Goal: Information Seeking & Learning: Learn about a topic

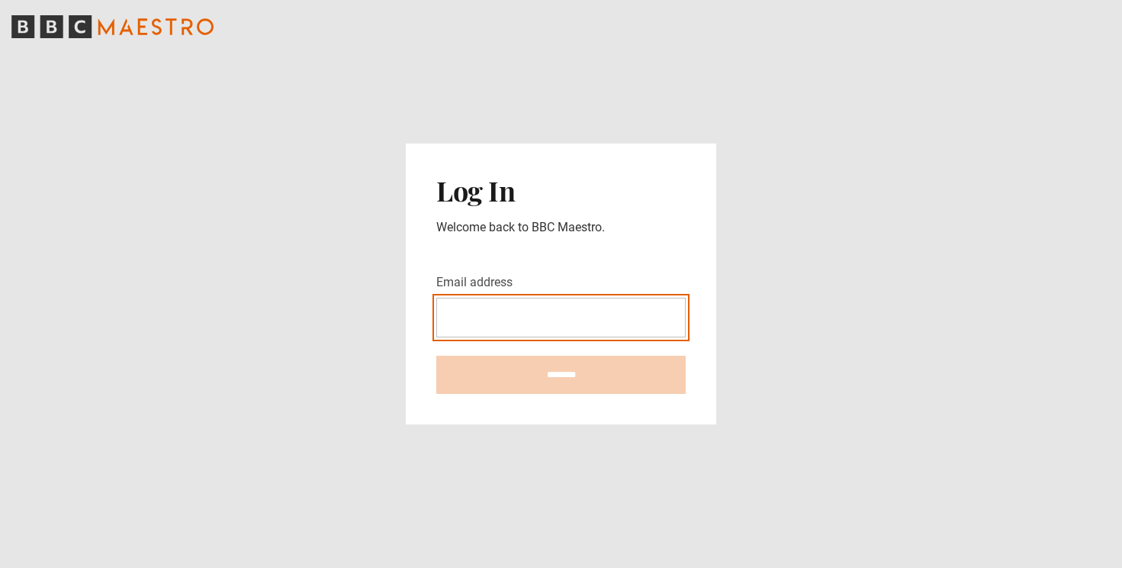
type input "**********"
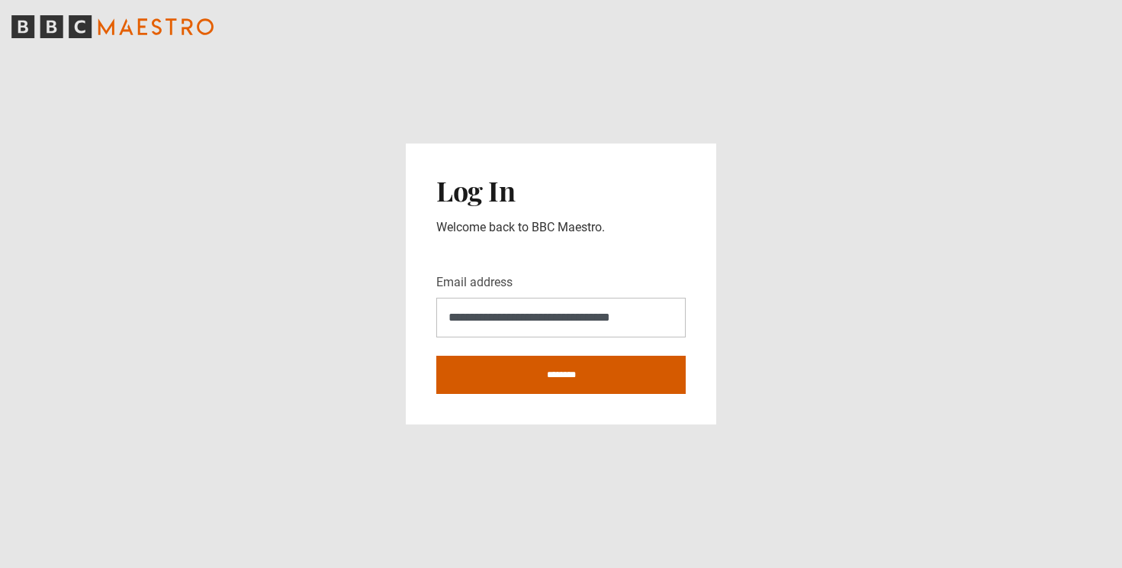
click at [565, 378] on input "********" at bounding box center [560, 375] width 249 height 38
type input "**********"
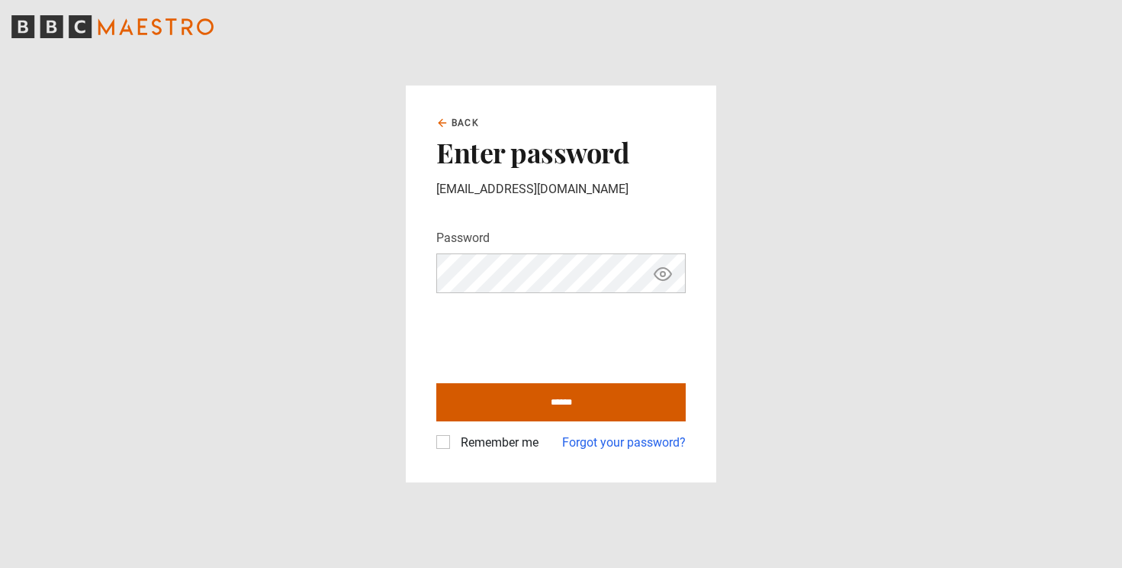
click at [542, 401] on input "******" at bounding box center [560, 402] width 249 height 38
type input "**********"
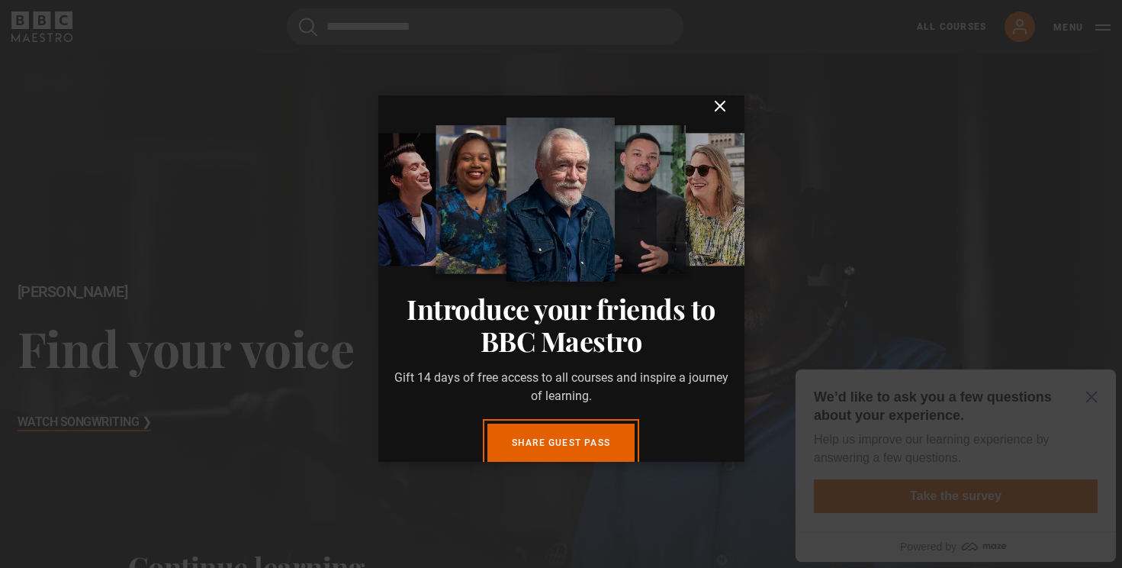
click at [721, 105] on icon "submit" at bounding box center [720, 105] width 9 height 9
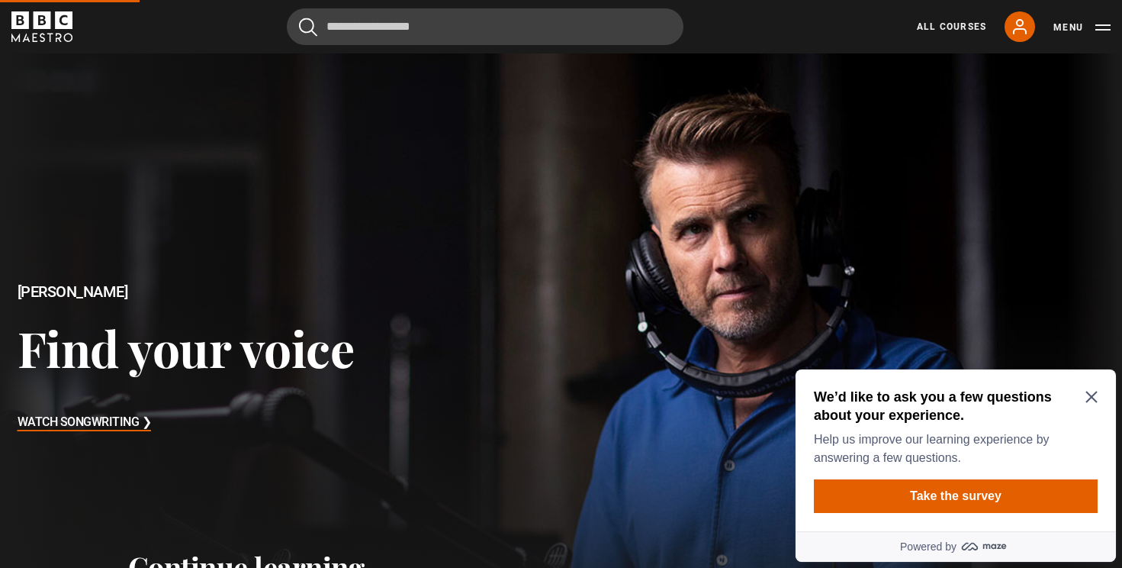
click at [1090, 394] on icon "Close Maze Prompt" at bounding box center [1091, 396] width 11 height 11
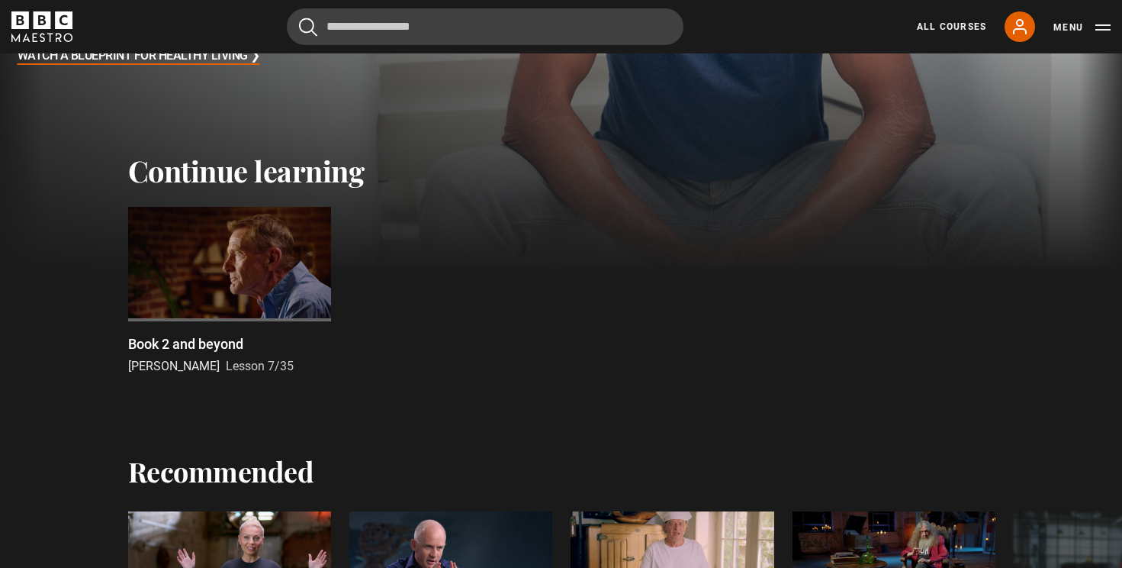
scroll to position [397, 0]
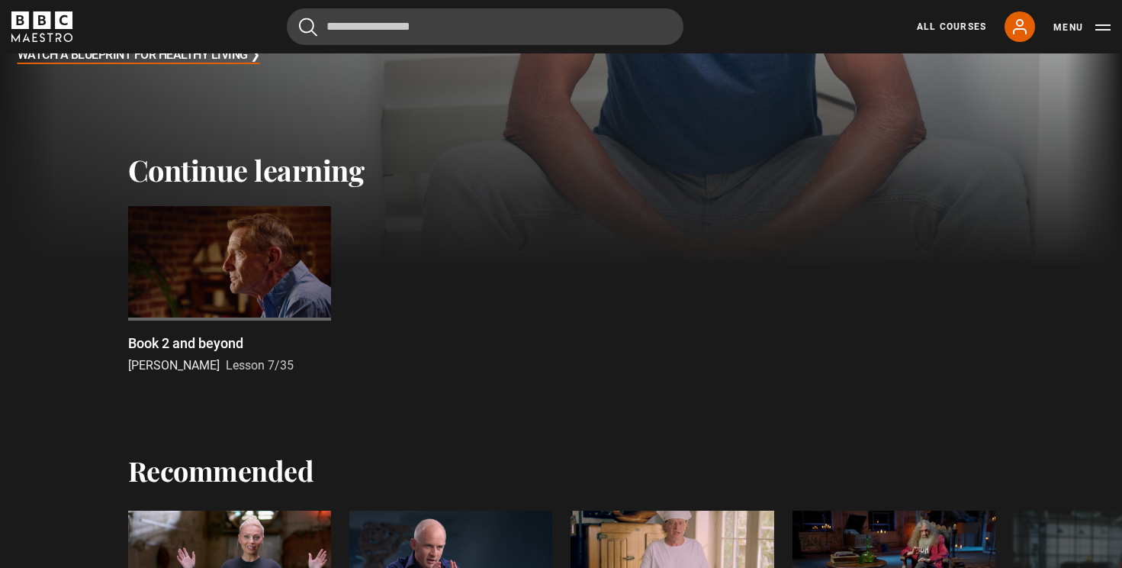
click at [239, 285] on div at bounding box center [229, 263] width 203 height 114
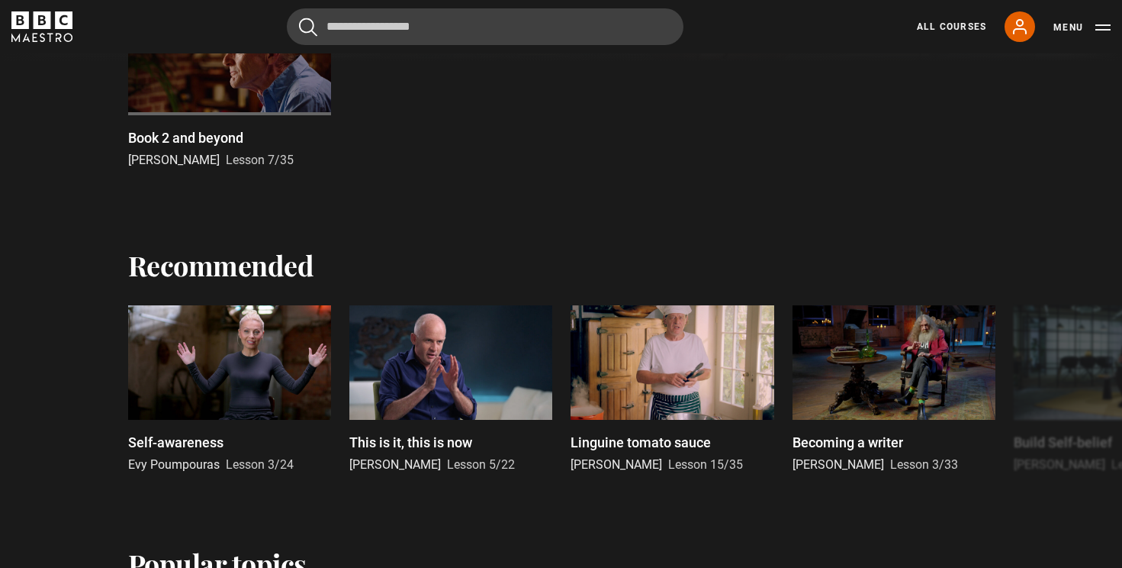
scroll to position [613, 0]
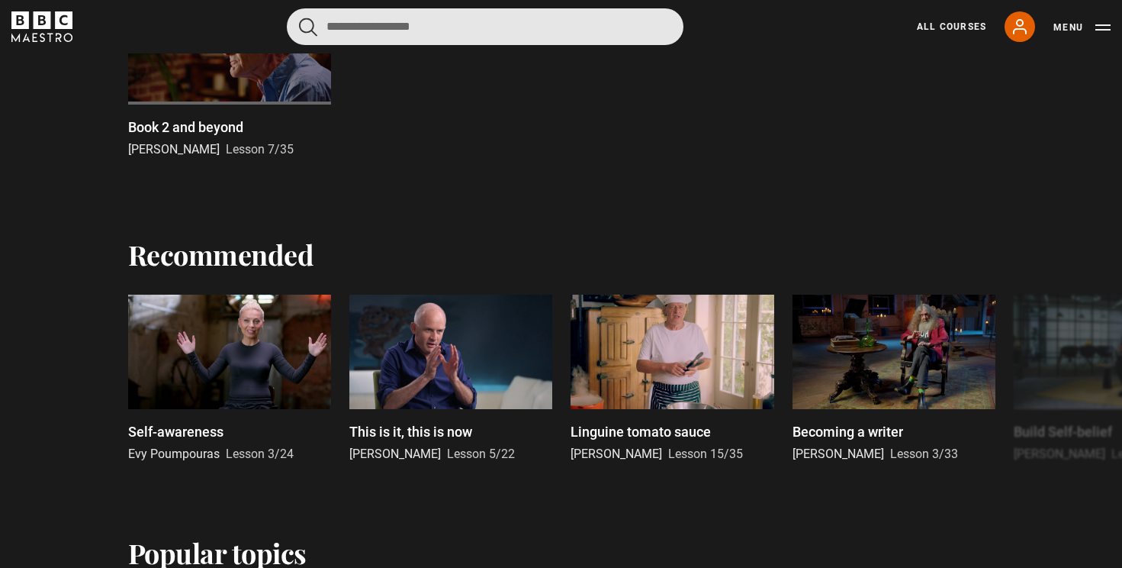
click at [368, 31] on input "Search" at bounding box center [485, 26] width 397 height 37
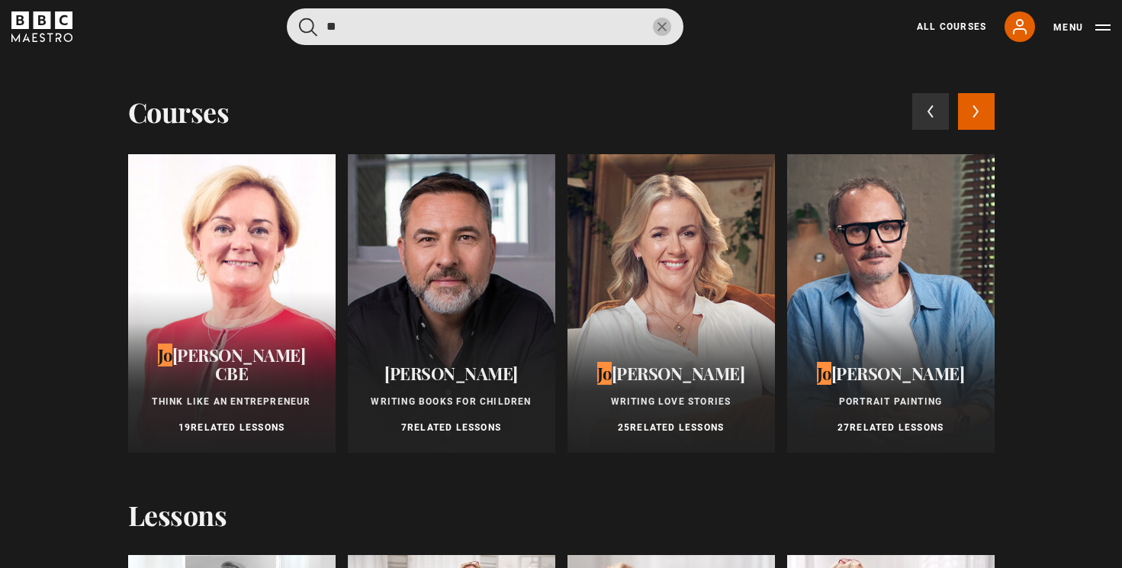
type input "**"
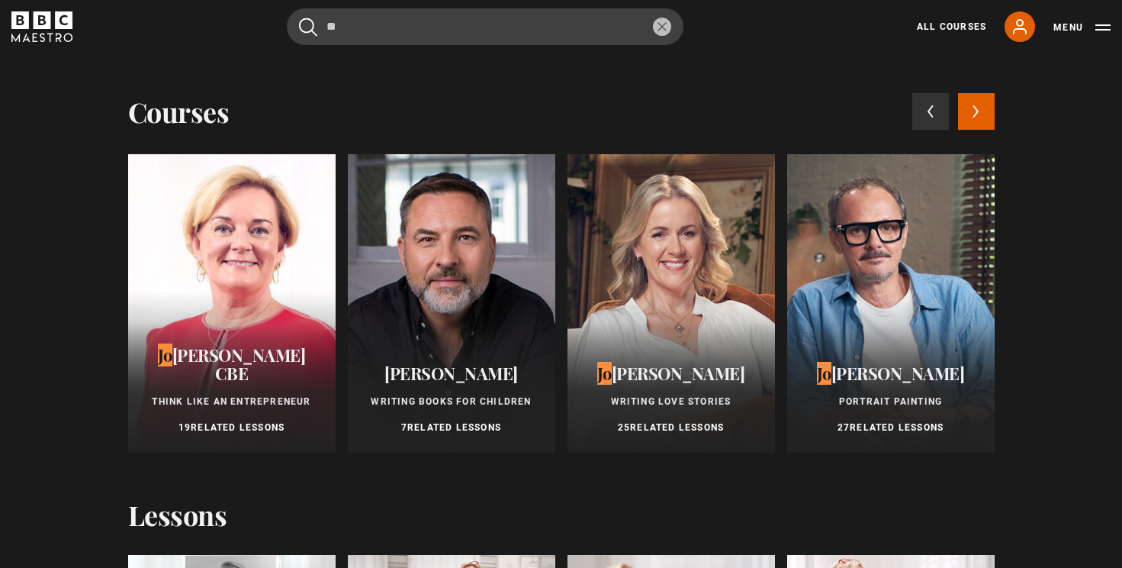
click at [687, 343] on div at bounding box center [672, 303] width 208 height 298
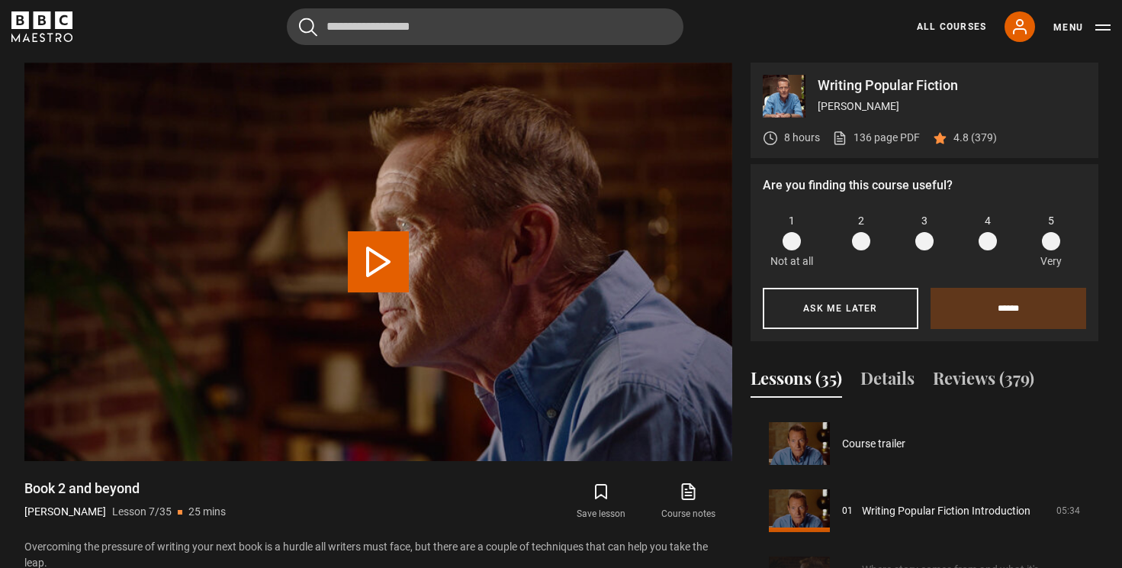
scroll to position [403, 0]
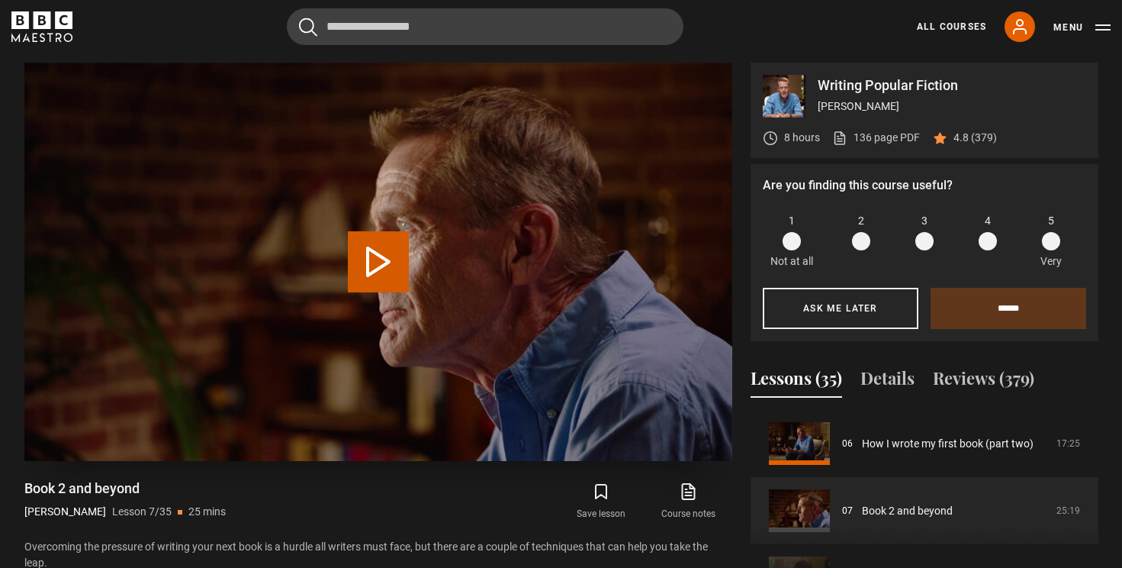
click at [380, 256] on button "Play Lesson Book 2 and beyond" at bounding box center [378, 261] width 61 height 61
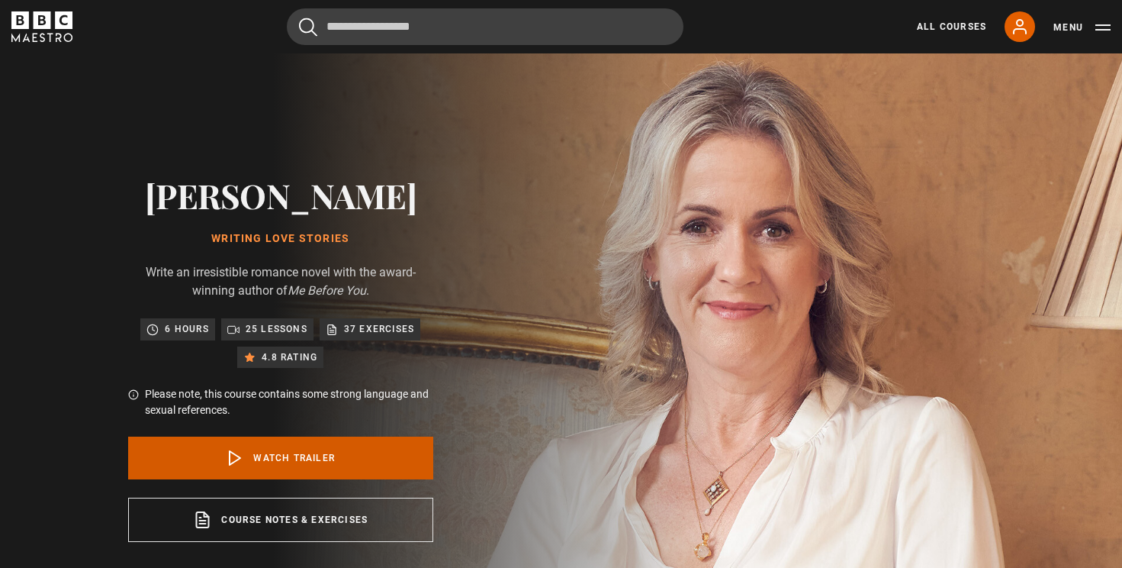
click at [295, 461] on link "Watch Trailer" at bounding box center [280, 457] width 305 height 43
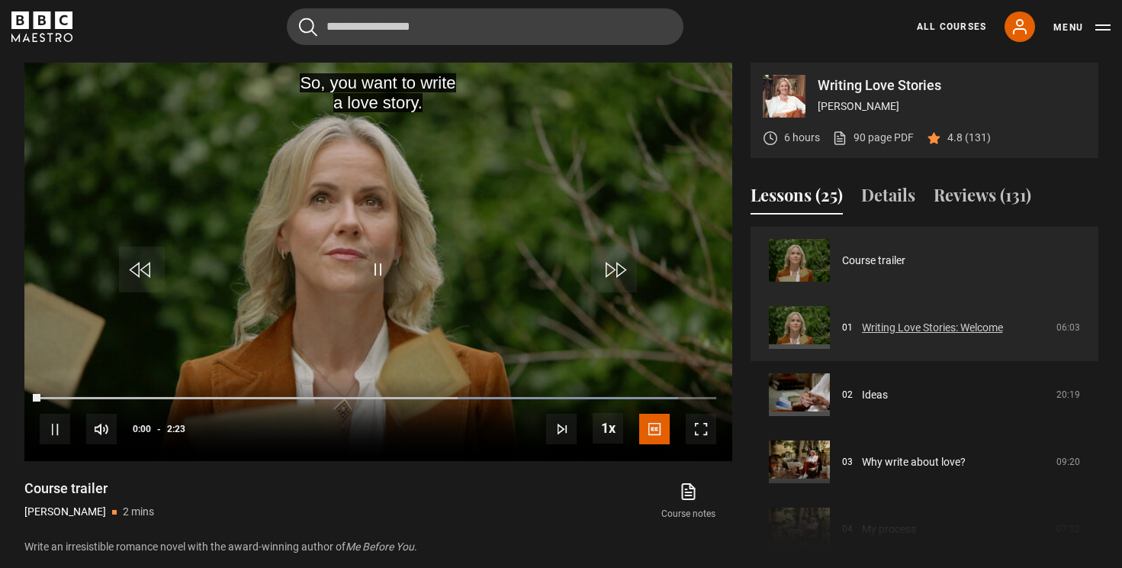
click at [862, 331] on link "Writing Love Stories: Welcome" at bounding box center [932, 328] width 141 height 16
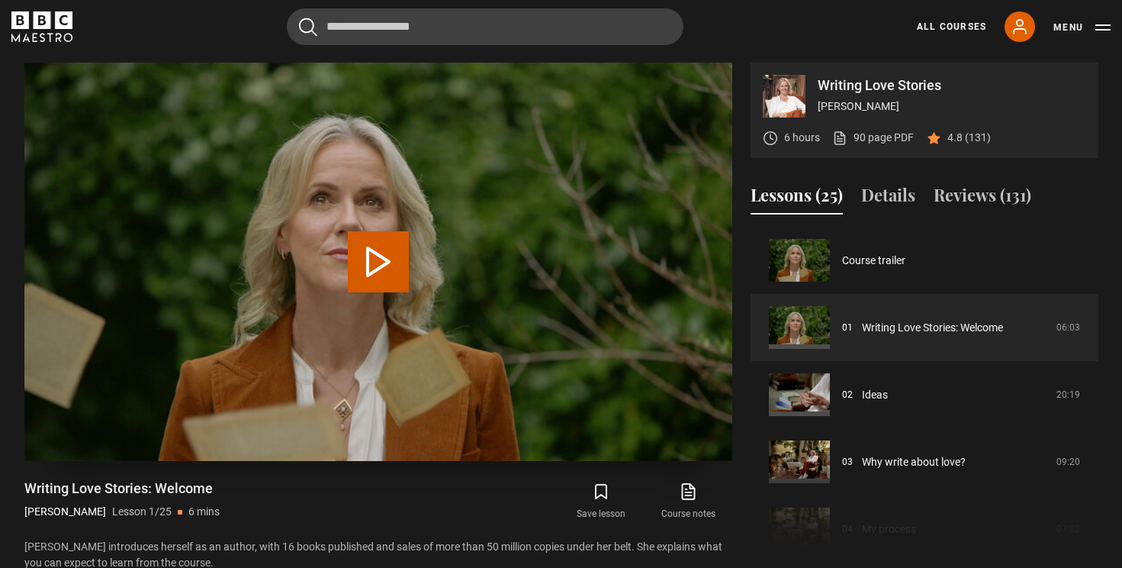
click at [387, 269] on button "Play Lesson Writing Love Stories: Welcome" at bounding box center [378, 261] width 61 height 61
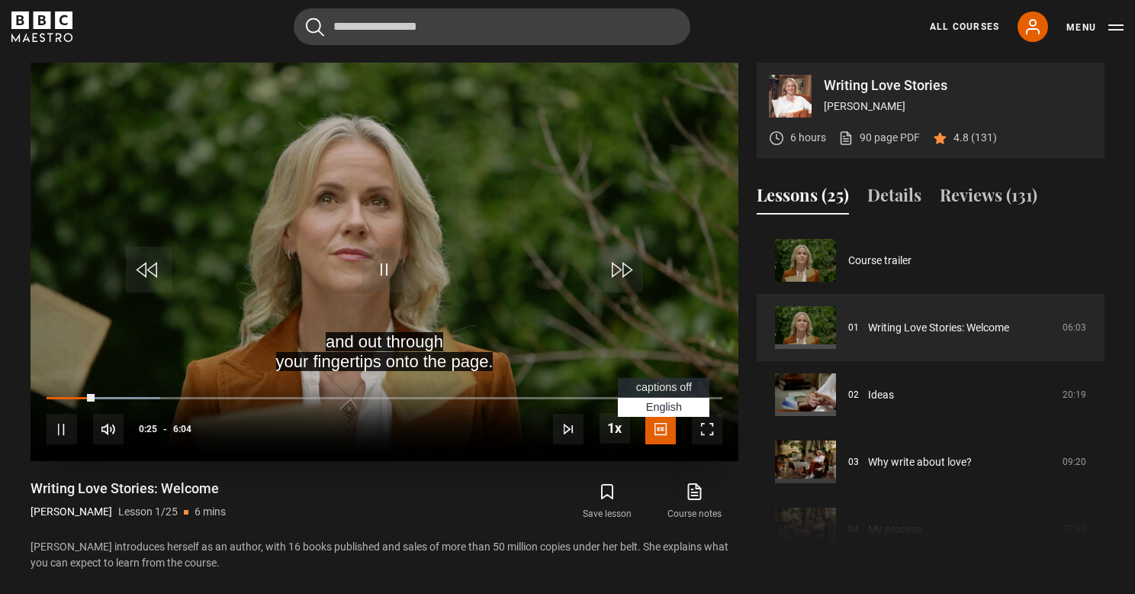
click at [666, 388] on span "captions off" at bounding box center [664, 387] width 56 height 12
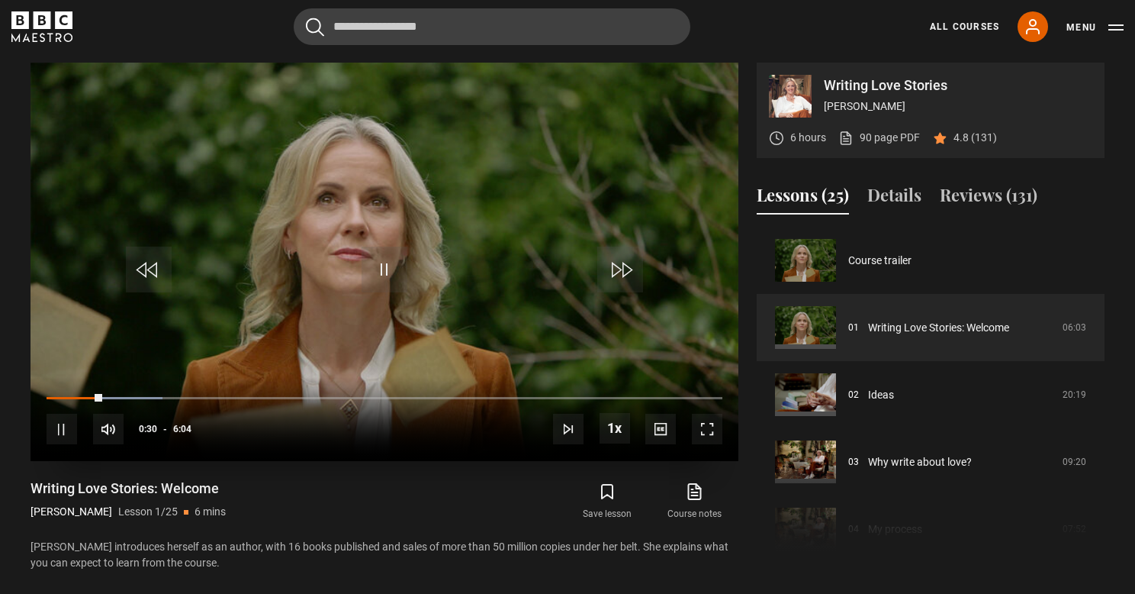
click at [711, 426] on span "Video Player" at bounding box center [707, 429] width 31 height 31
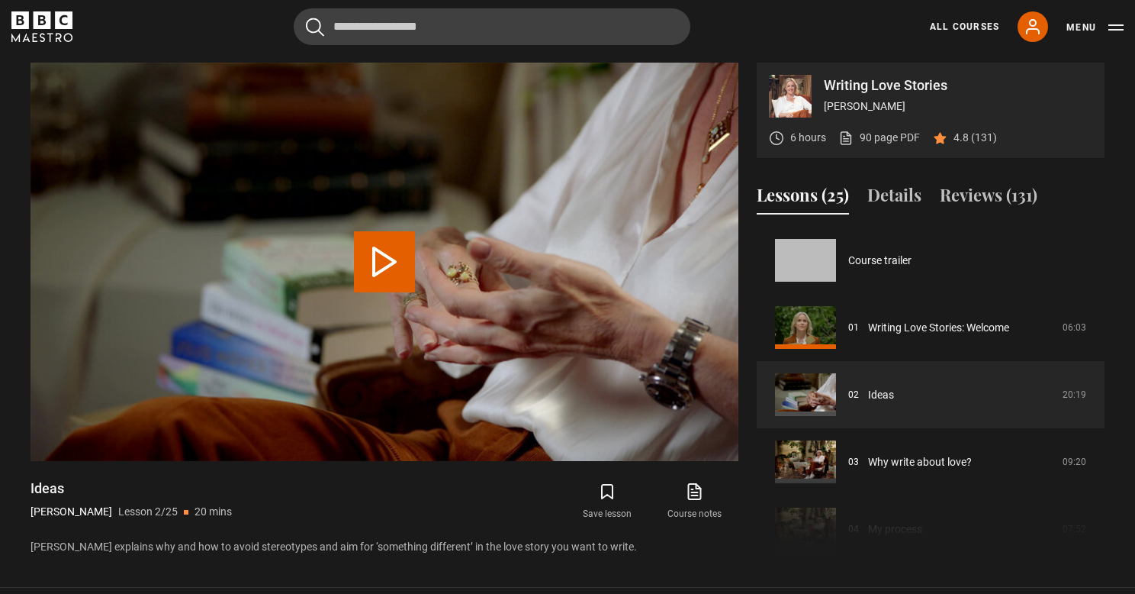
scroll to position [67, 0]
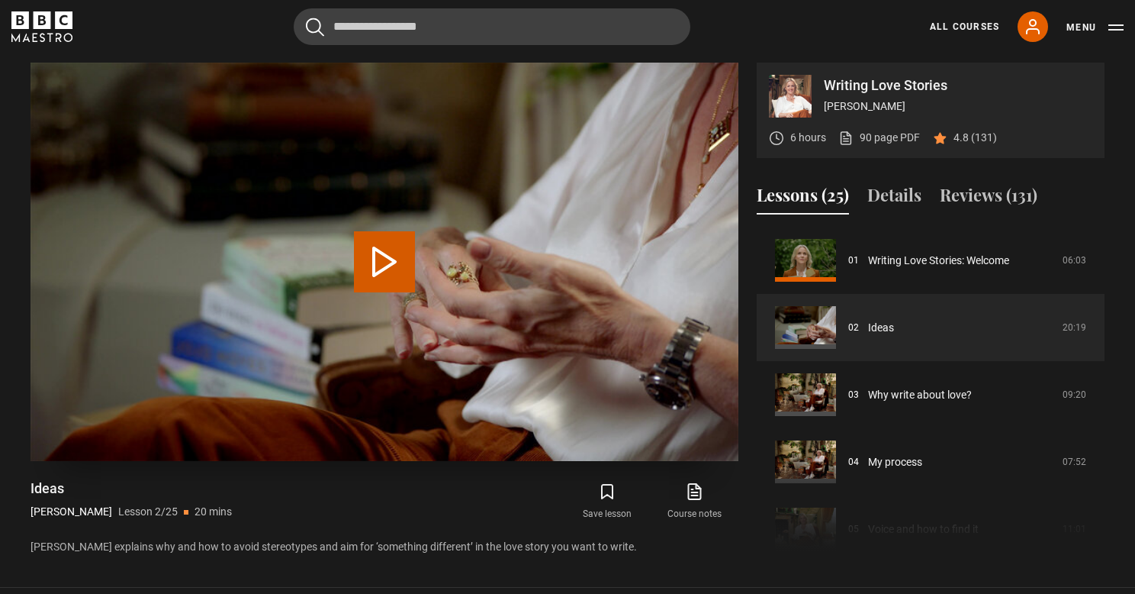
click at [384, 266] on button "Play Lesson Ideas" at bounding box center [384, 261] width 61 height 61
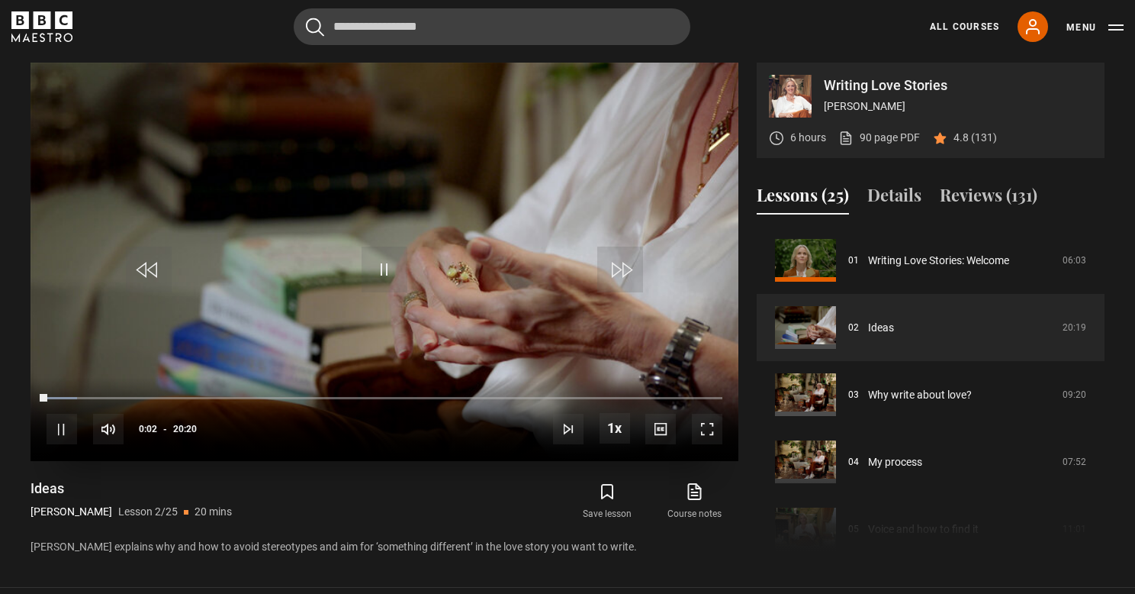
click at [710, 426] on span "Video Player" at bounding box center [707, 429] width 31 height 31
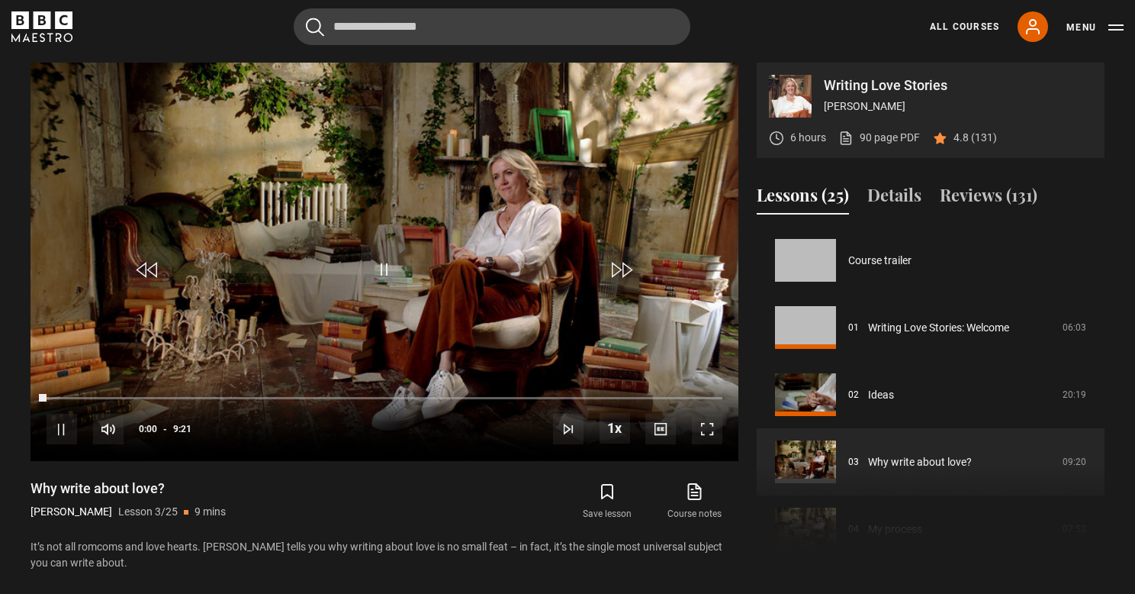
scroll to position [134, 0]
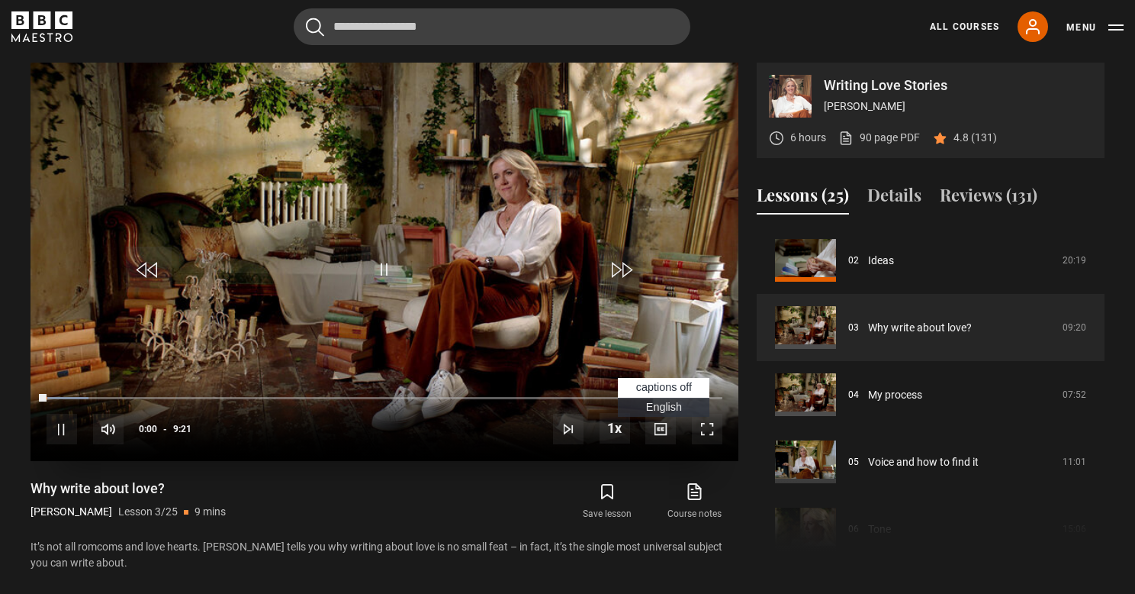
click at [663, 435] on span "Video Player" at bounding box center [660, 429] width 31 height 31
click at [713, 431] on span "Video Player" at bounding box center [707, 429] width 31 height 31
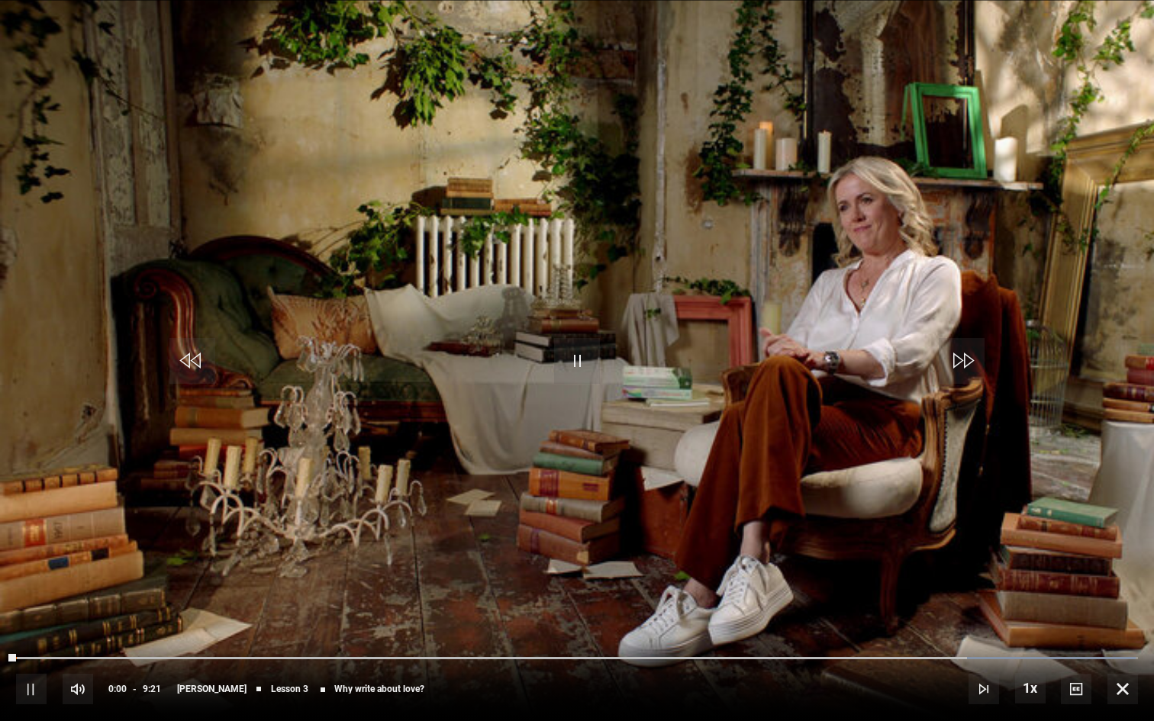
click at [963, 369] on span "Video Player" at bounding box center [961, 361] width 46 height 46
click at [1122, 593] on span "Video Player" at bounding box center [1122, 689] width 31 height 31
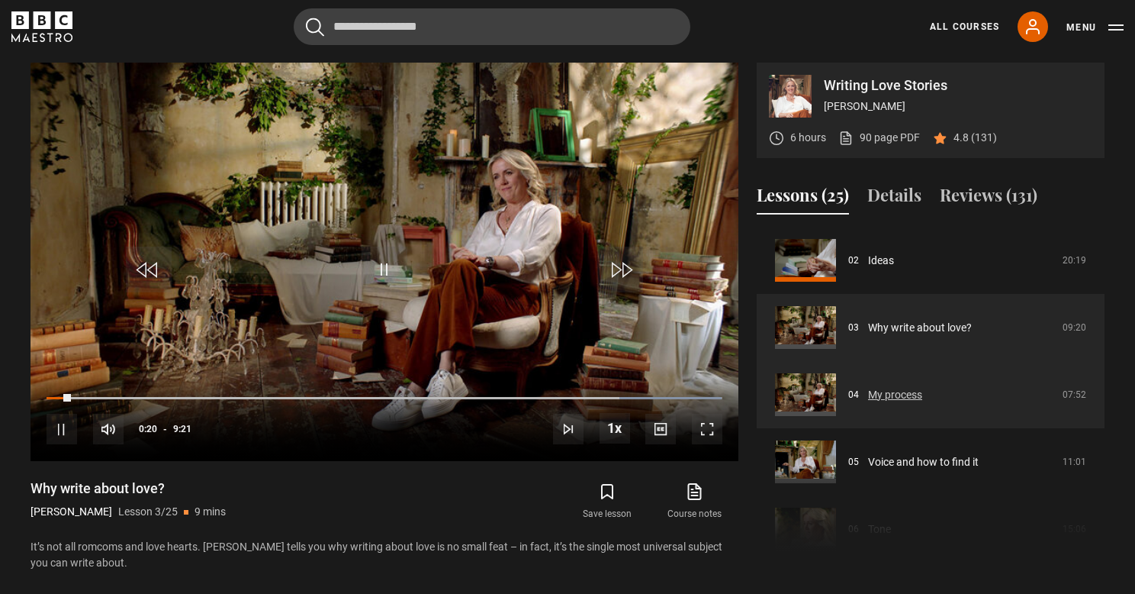
click at [919, 403] on link "My process" at bounding box center [895, 395] width 54 height 16
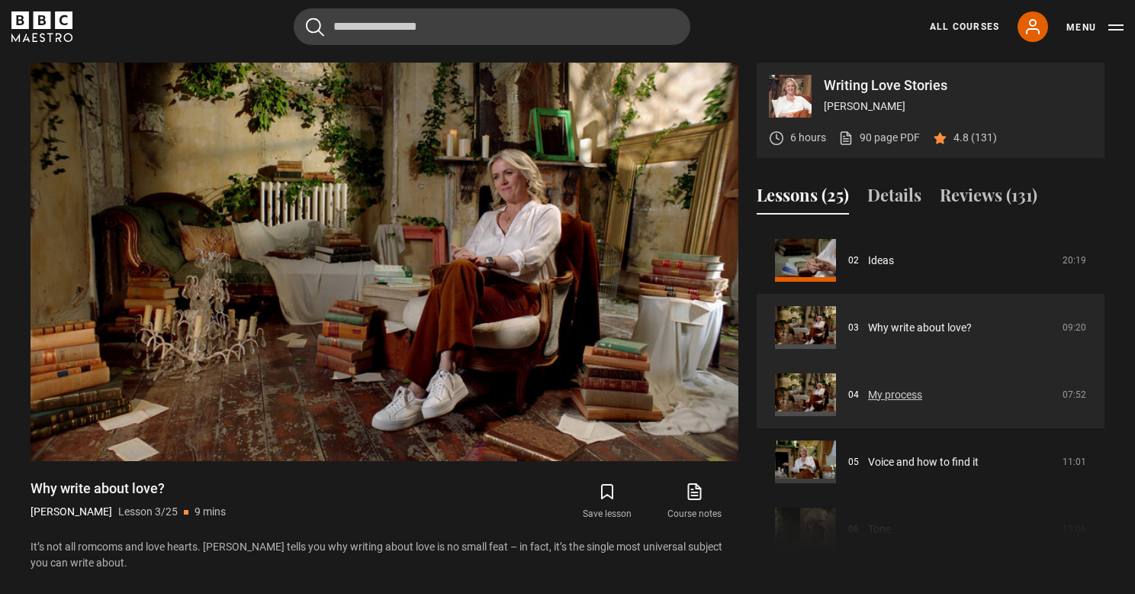
click at [894, 397] on link "My process" at bounding box center [895, 395] width 54 height 16
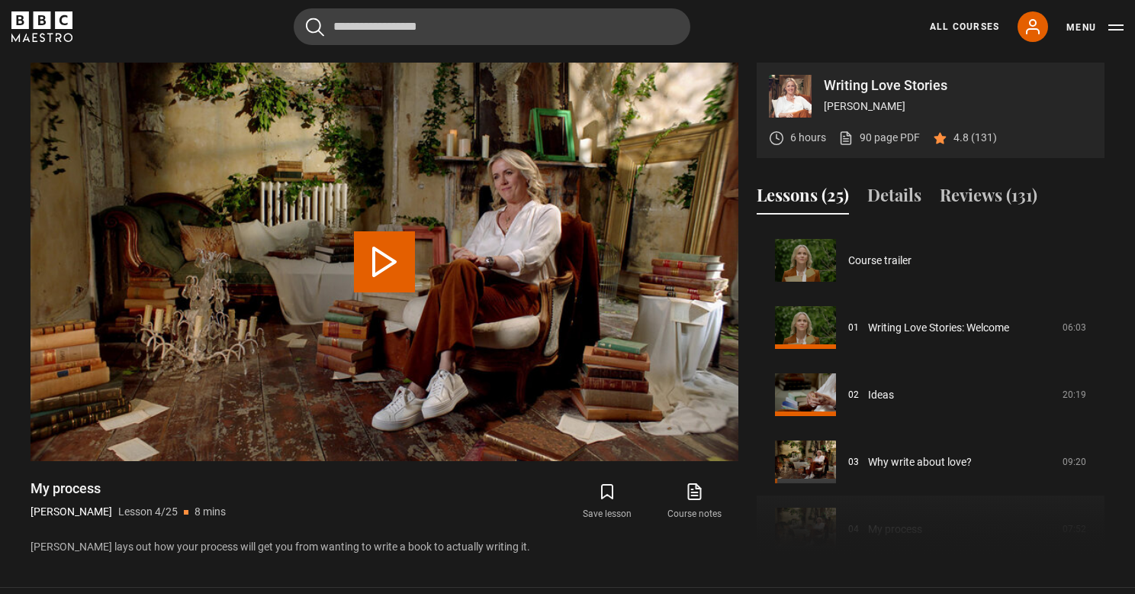
scroll to position [201, 0]
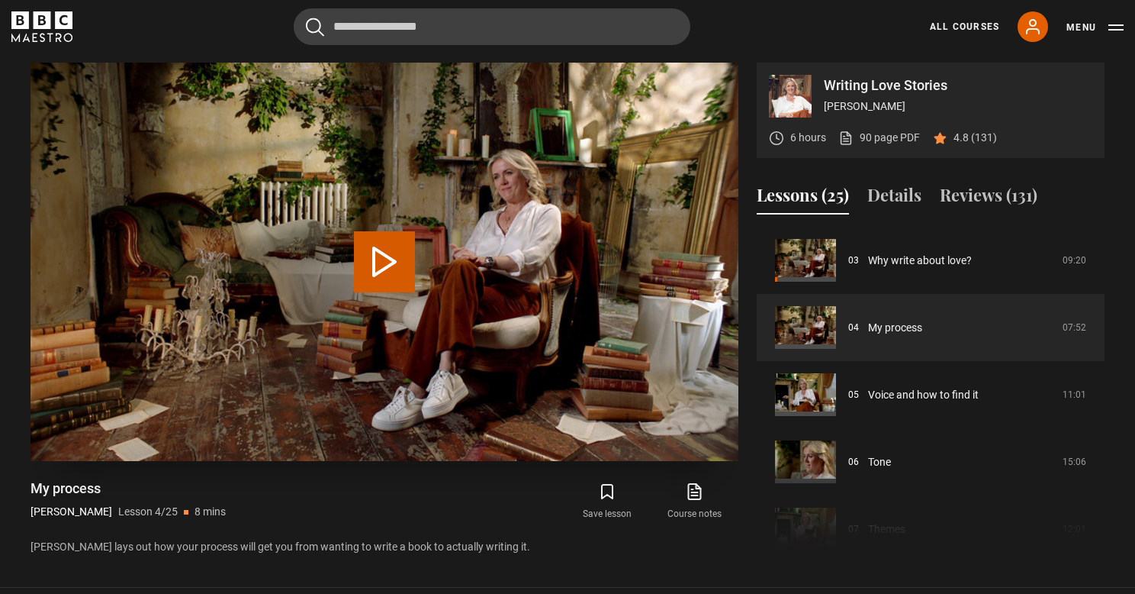
click at [389, 262] on button "Play Lesson My process" at bounding box center [384, 261] width 61 height 61
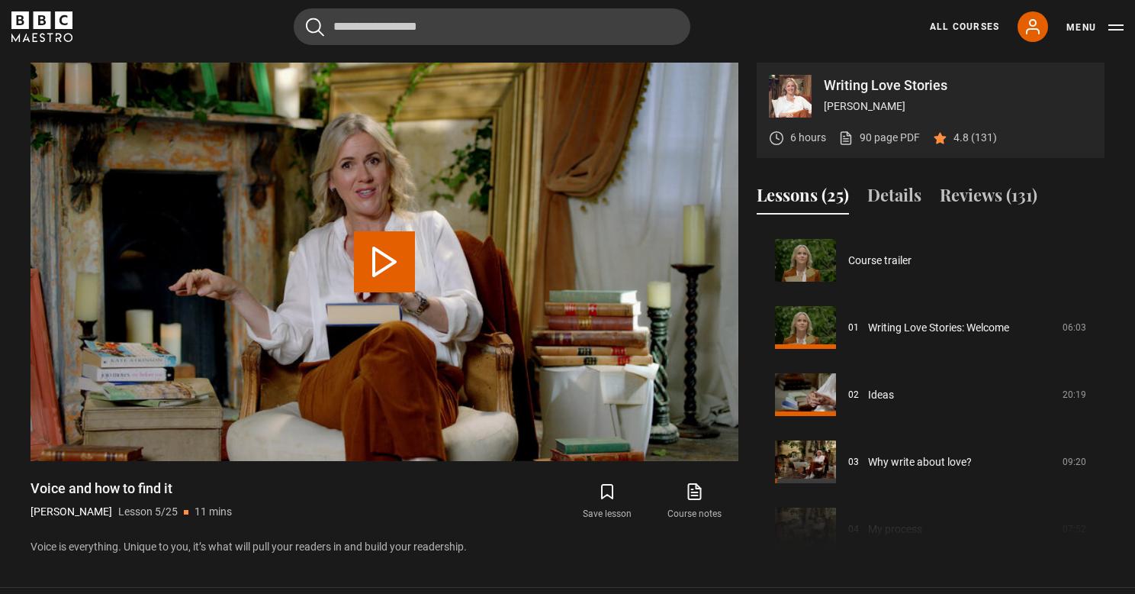
scroll to position [269, 0]
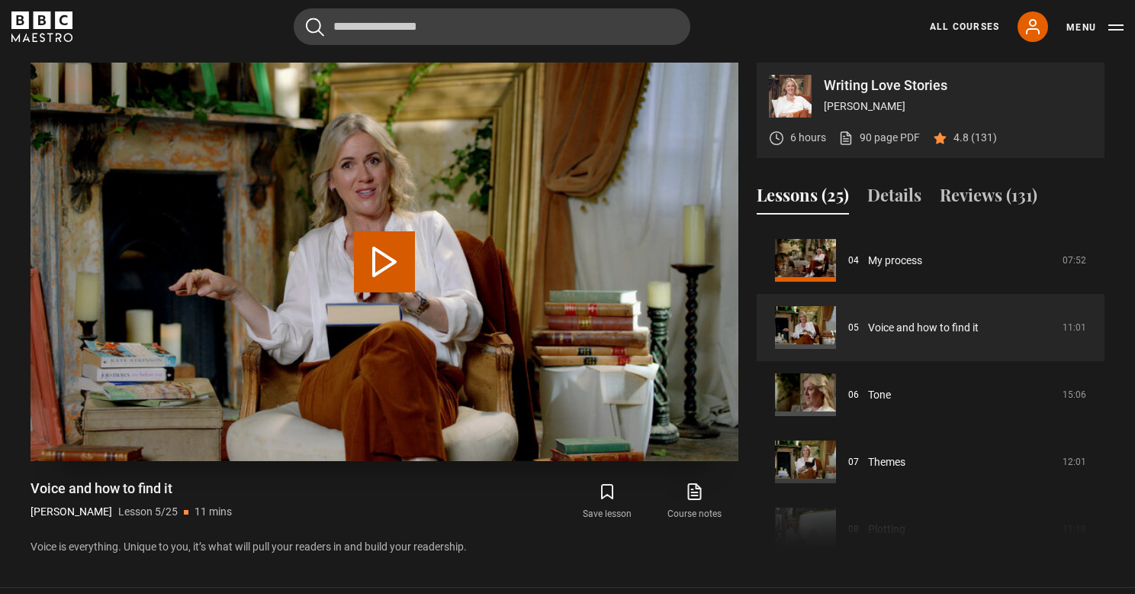
click at [381, 267] on button "Play Lesson Voice and how to find it" at bounding box center [384, 261] width 61 height 61
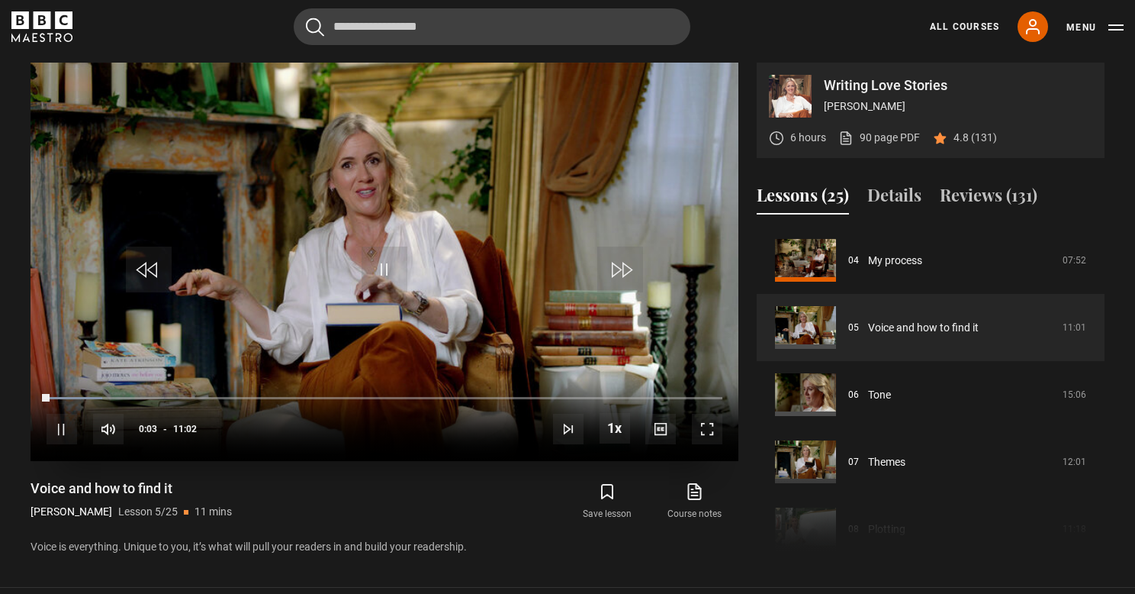
click at [709, 426] on span "Video Player" at bounding box center [707, 429] width 31 height 31
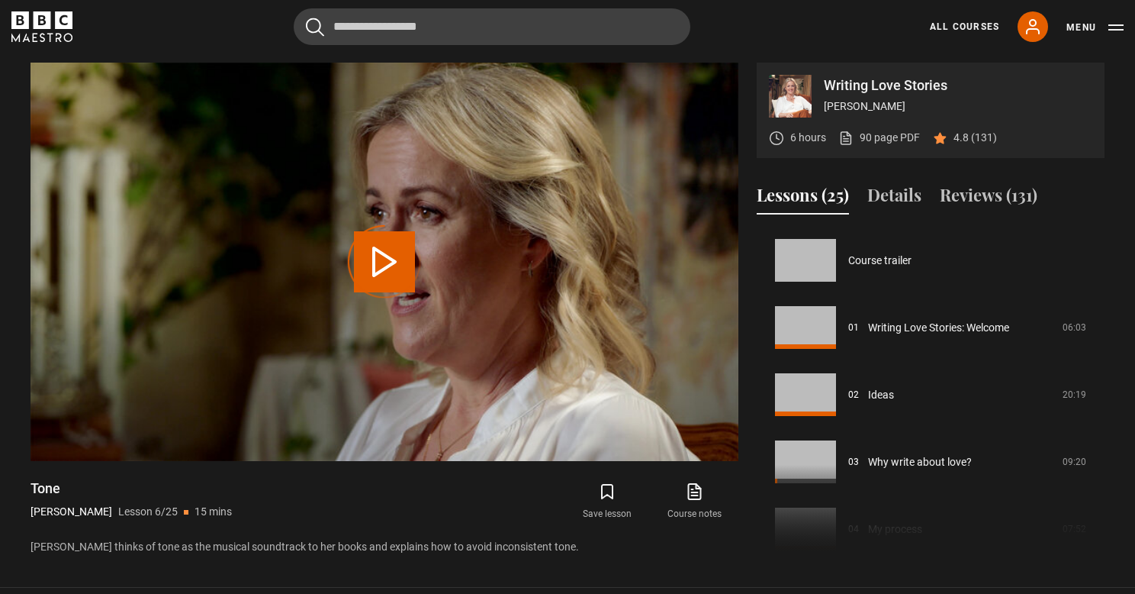
scroll to position [336, 0]
